Goal: Task Accomplishment & Management: Use online tool/utility

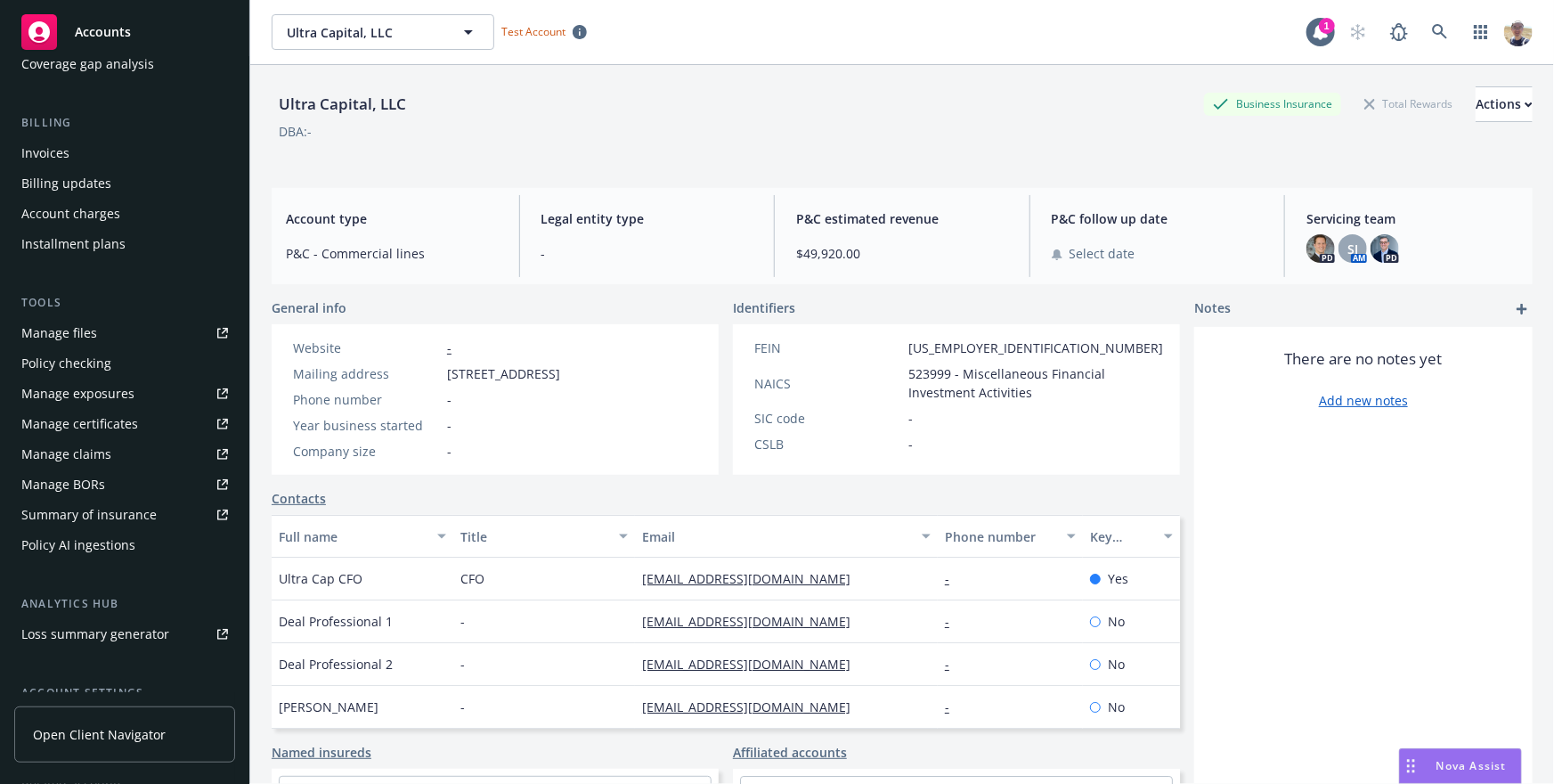
scroll to position [436, 0]
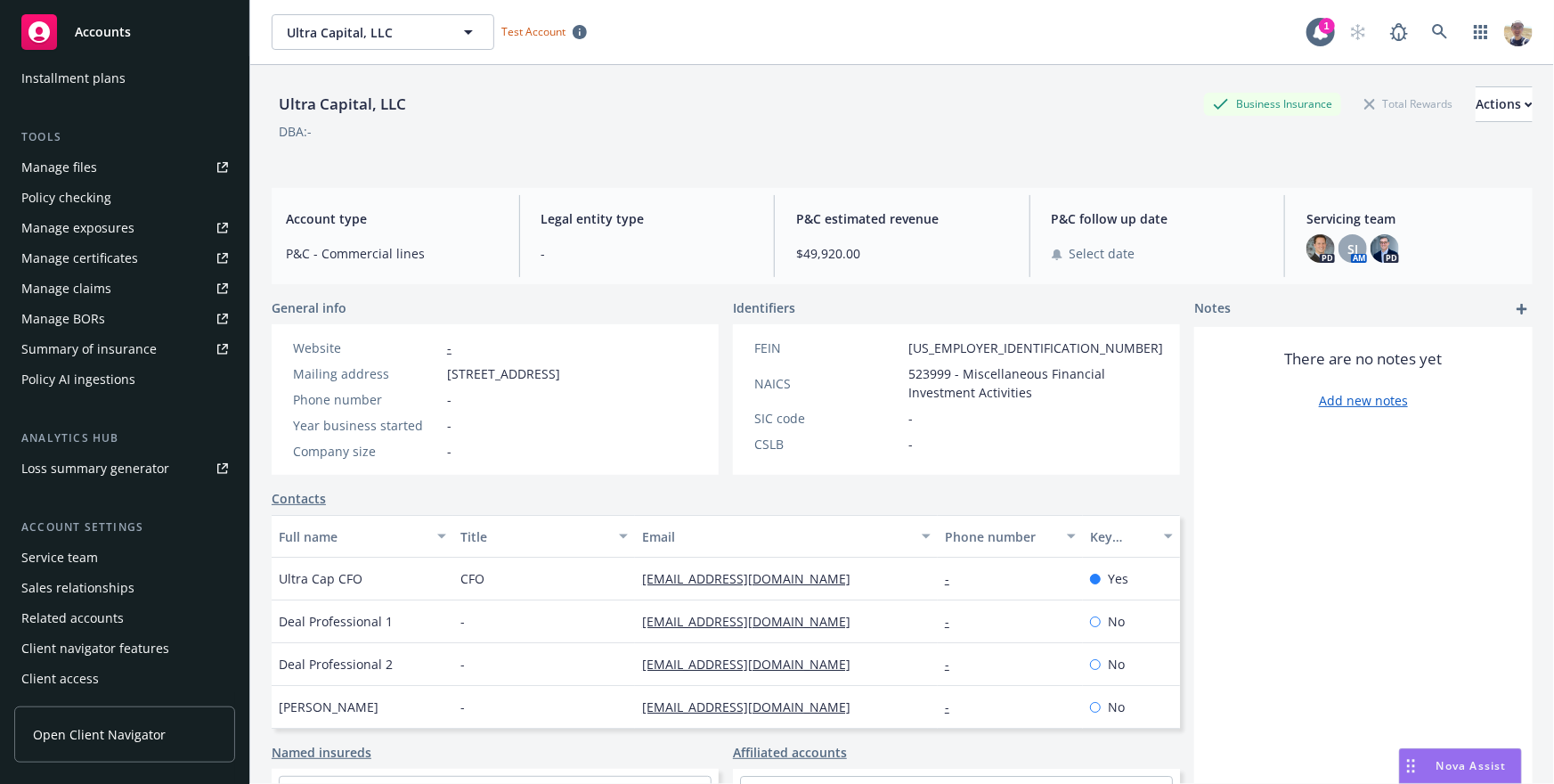
click at [102, 384] on div "Policy AI ingestions" at bounding box center [78, 379] width 114 height 28
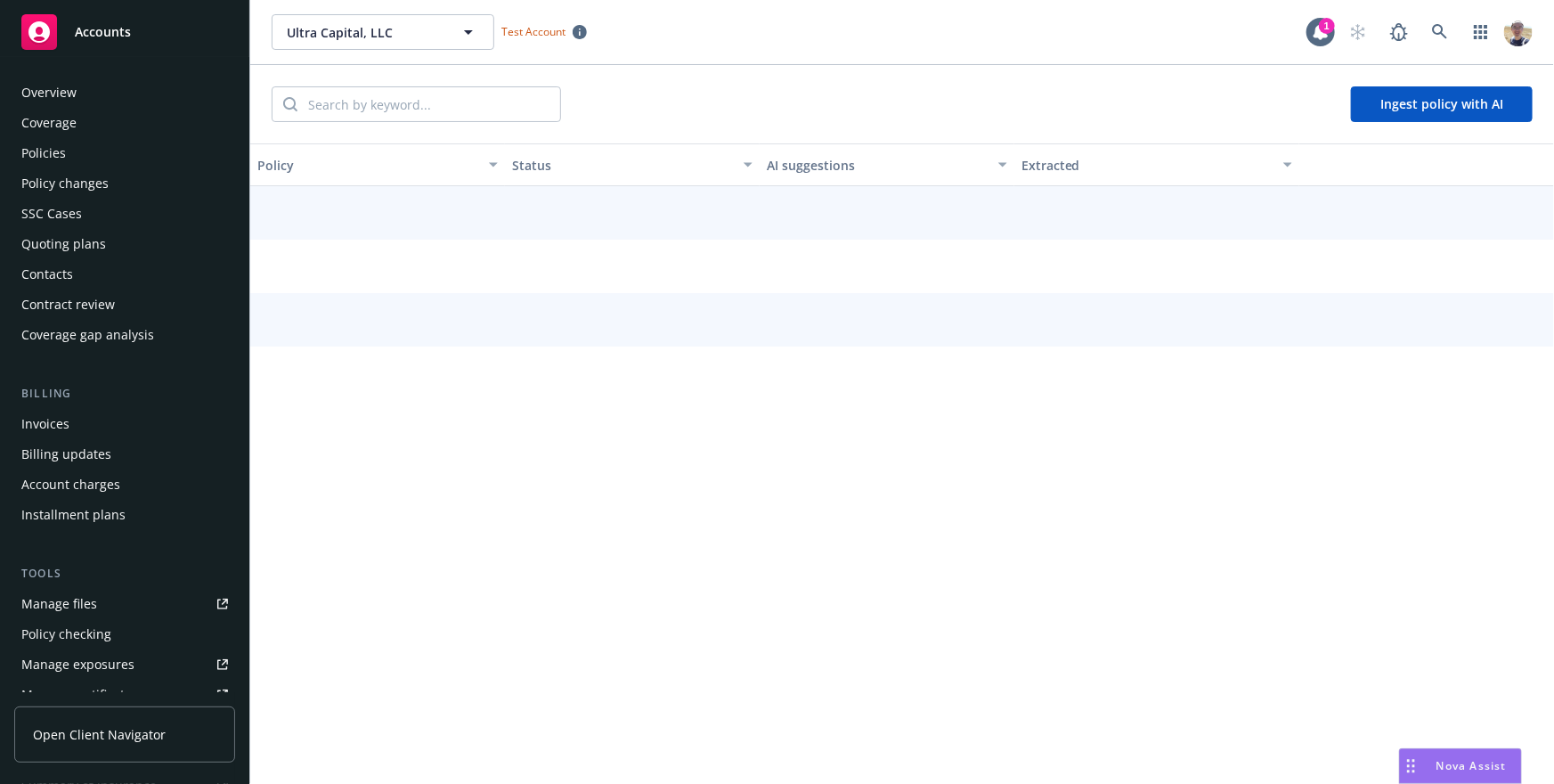
scroll to position [396, 0]
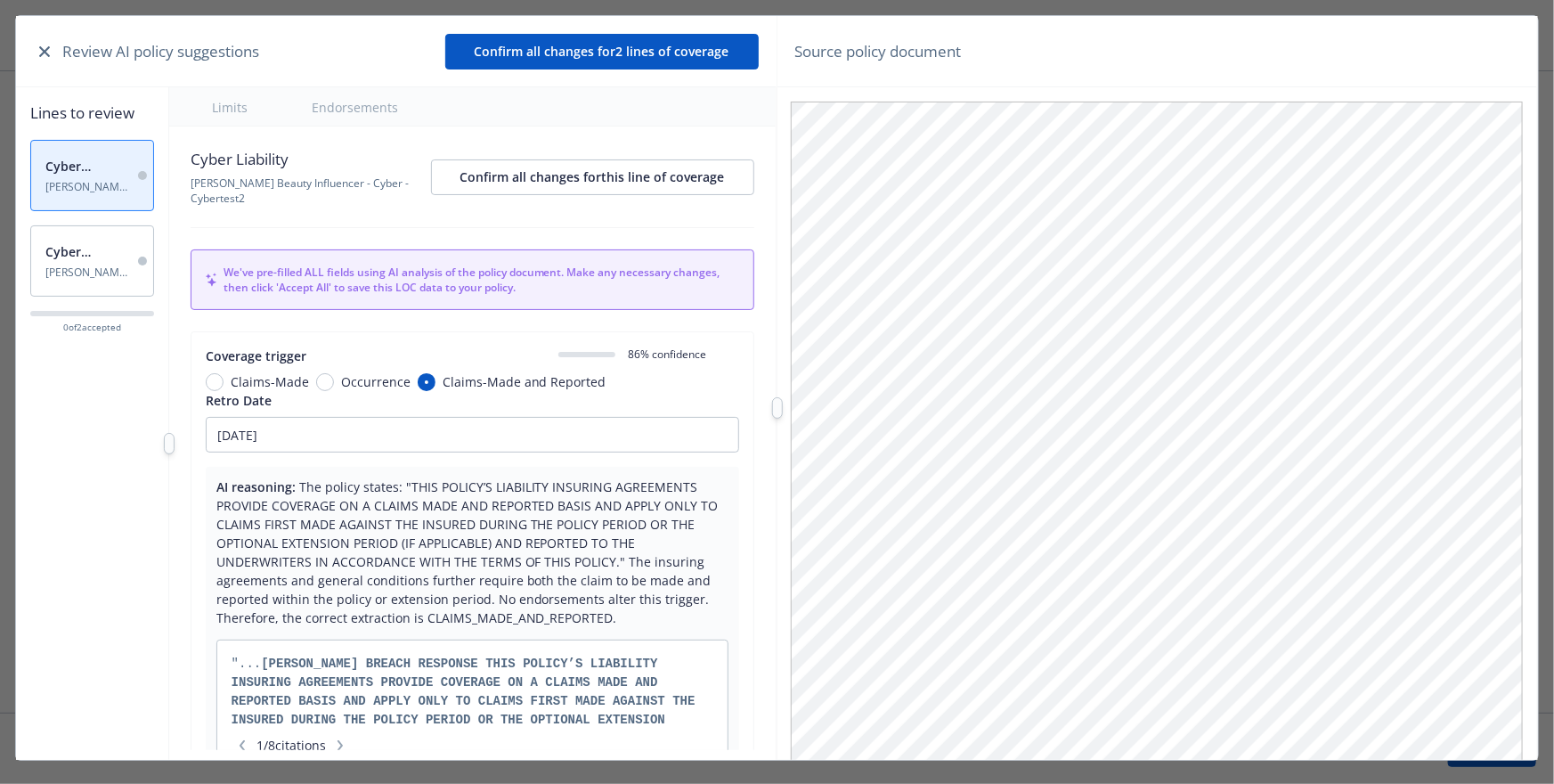
click at [45, 50] on icon "button" at bounding box center [44, 51] width 10 height 10
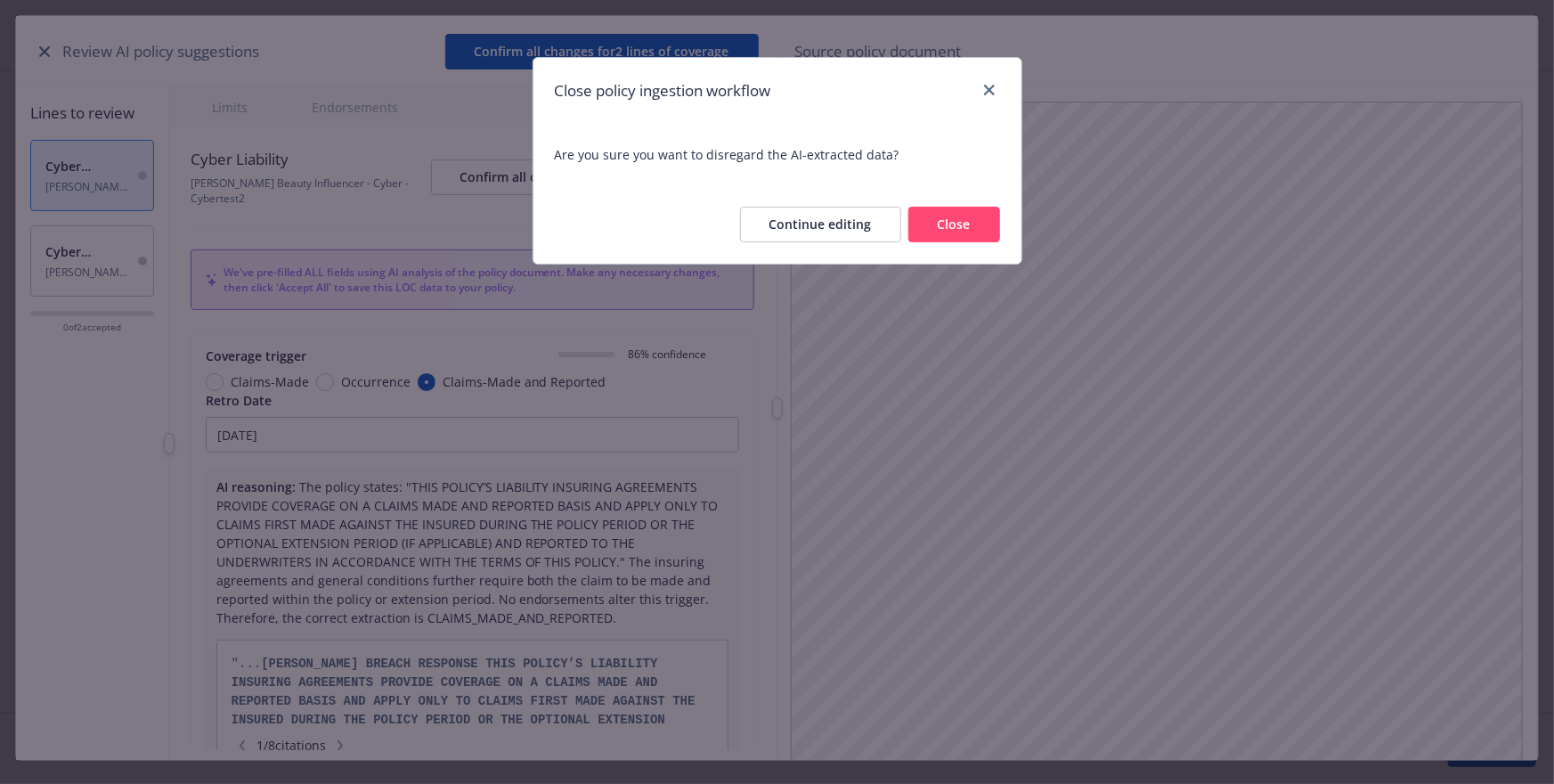
click at [951, 222] on button "Close" at bounding box center [954, 225] width 92 height 36
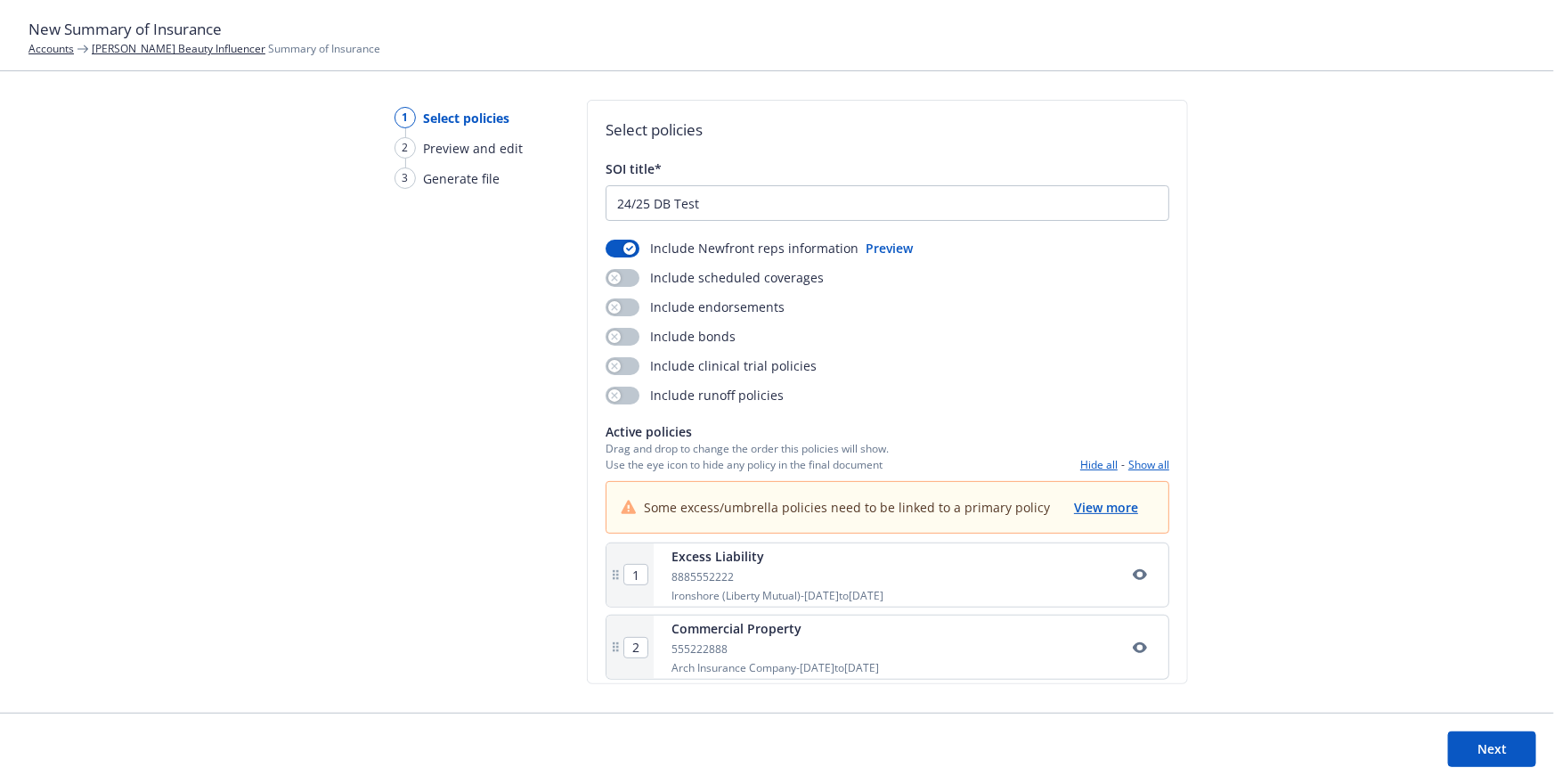
click at [406, 259] on div "1 Select policies 2 Preview and edit 3 Generate file" at bounding box center [451, 406] width 171 height 613
